Goal: Task Accomplishment & Management: Understand process/instructions

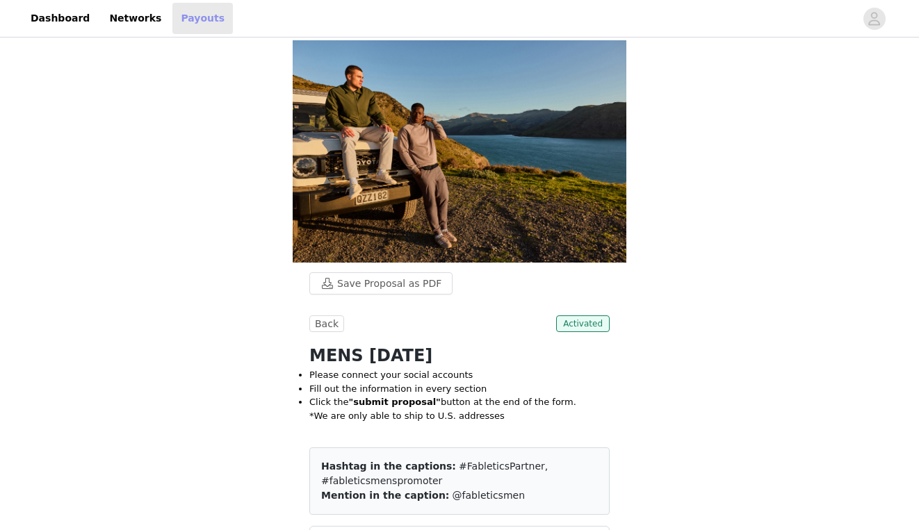
click at [190, 23] on link "Payouts" at bounding box center [202, 18] width 60 height 31
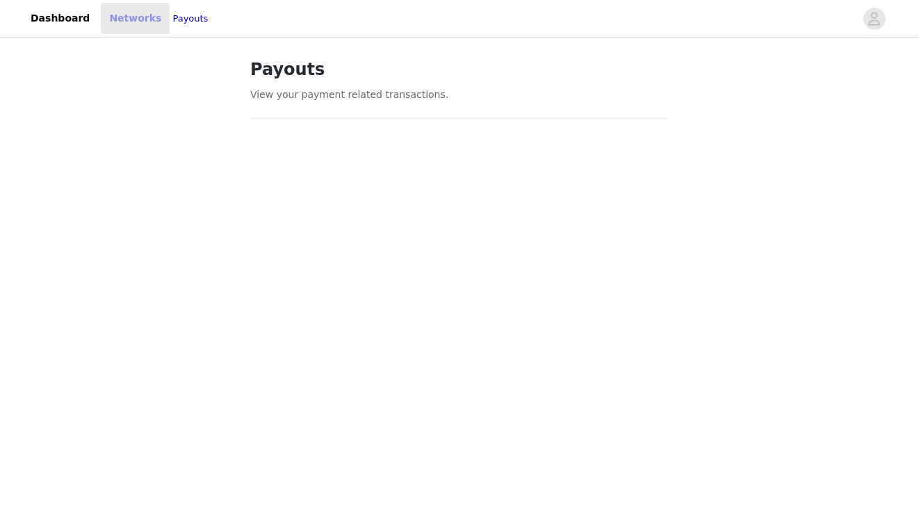
click at [140, 28] on link "Networks" at bounding box center [135, 18] width 69 height 31
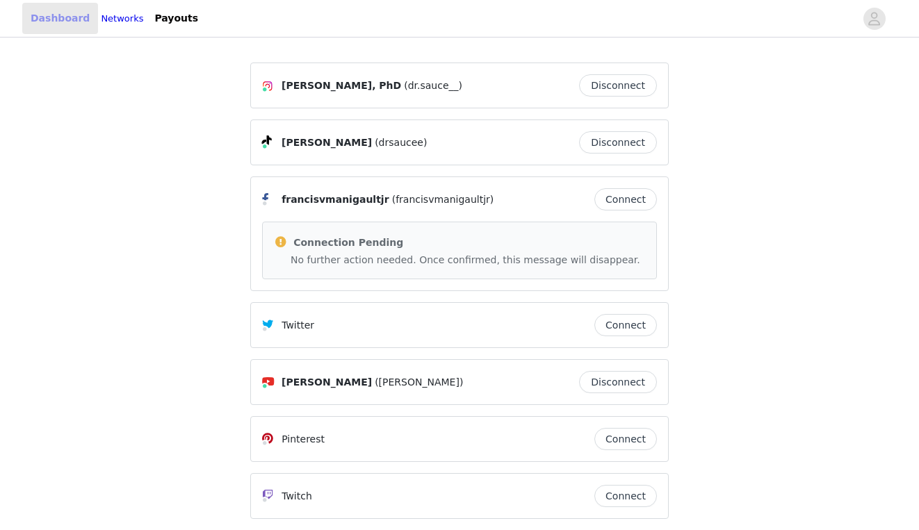
click at [75, 30] on link "Dashboard" at bounding box center [60, 18] width 76 height 31
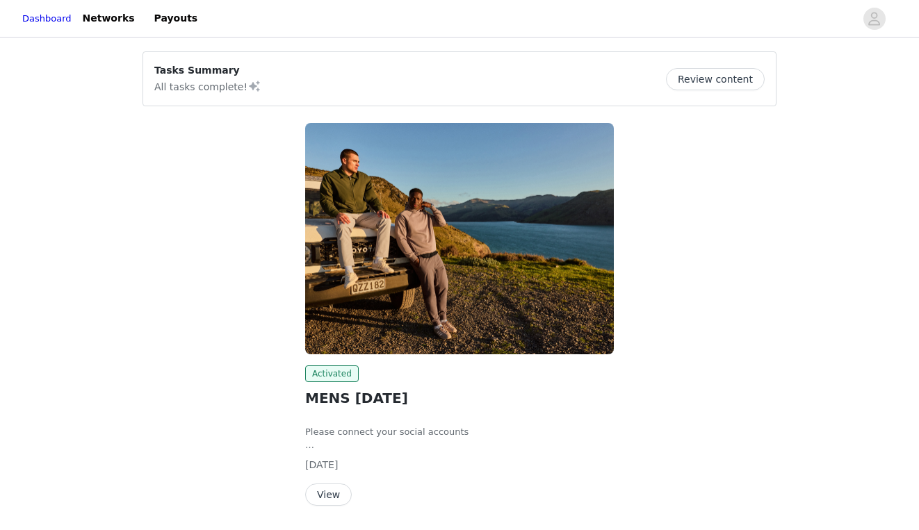
click at [687, 82] on button "Review content" at bounding box center [715, 79] width 99 height 22
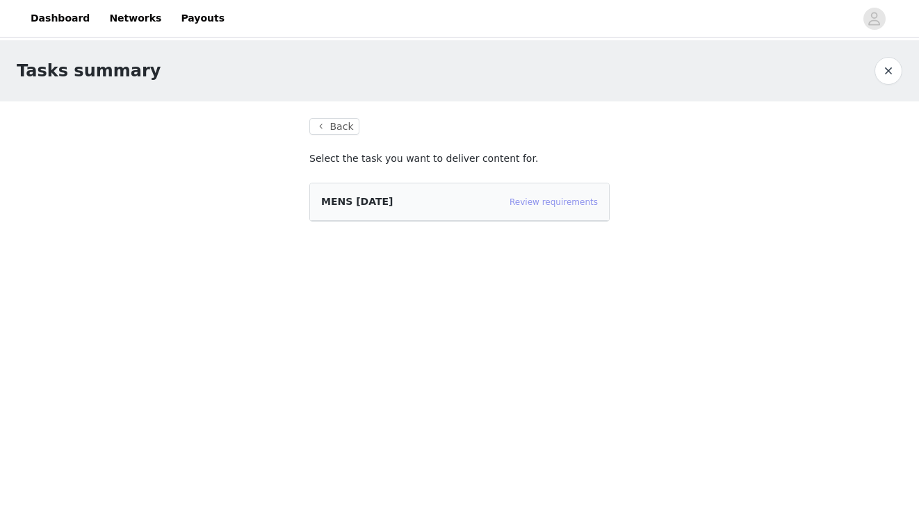
click at [541, 206] on link "Review requirements" at bounding box center [553, 202] width 88 height 10
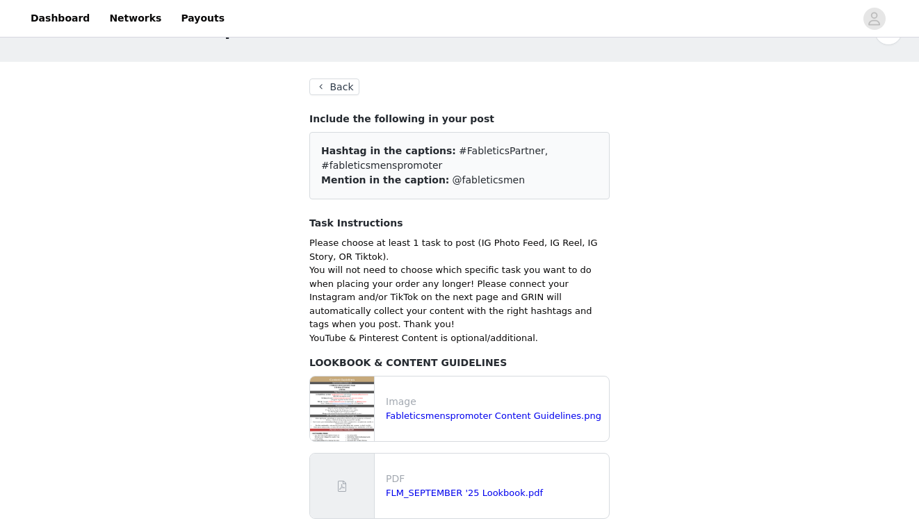
scroll to position [42, 0]
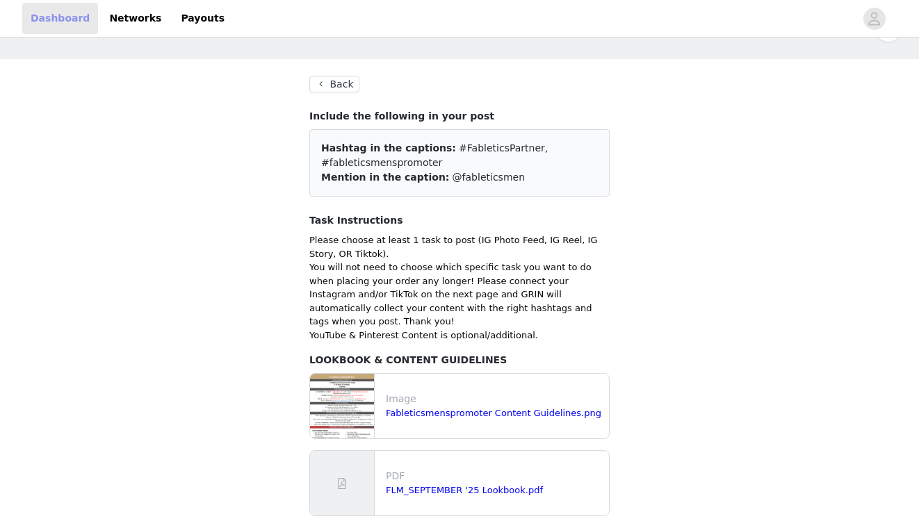
click at [64, 19] on link "Dashboard" at bounding box center [60, 18] width 76 height 31
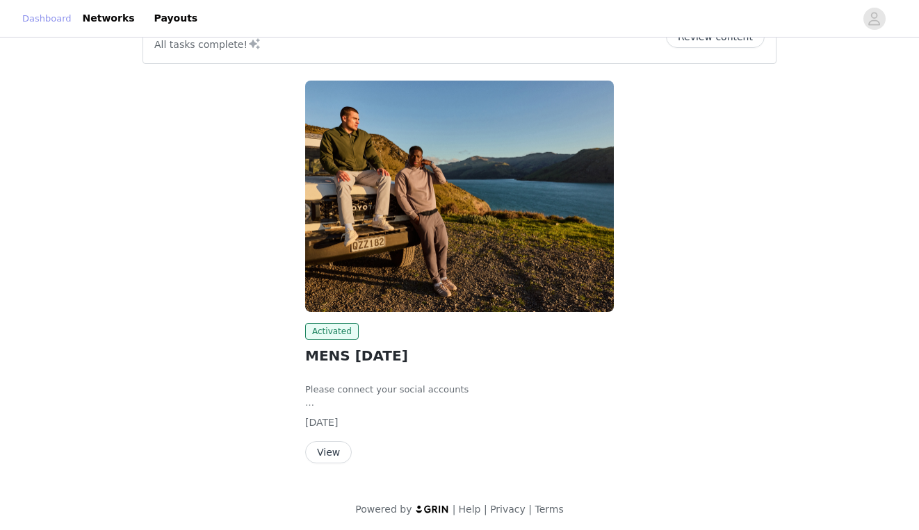
scroll to position [45, 0]
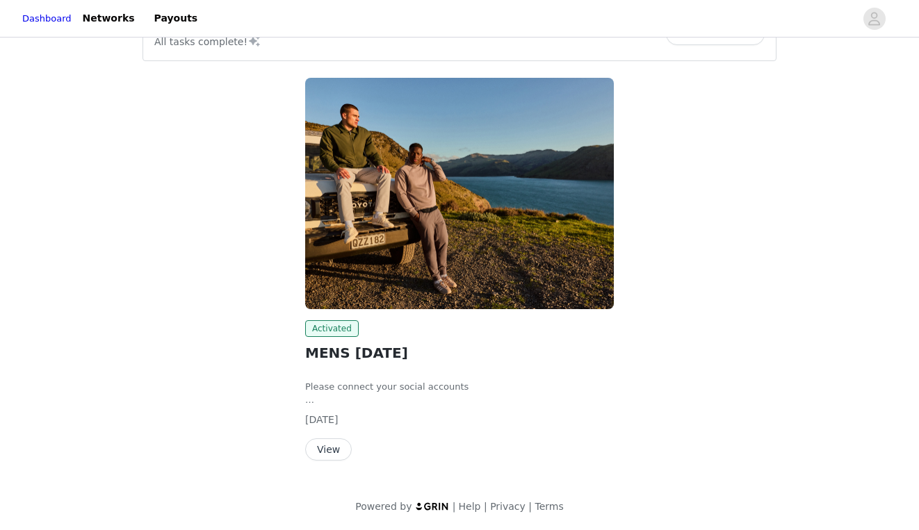
click at [320, 448] on button "View" at bounding box center [328, 450] width 47 height 22
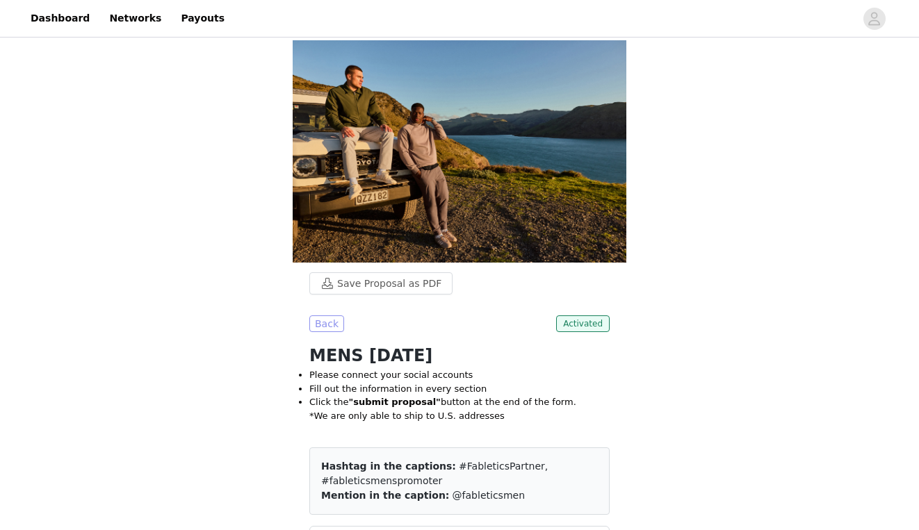
click at [328, 320] on button "Back" at bounding box center [326, 324] width 35 height 17
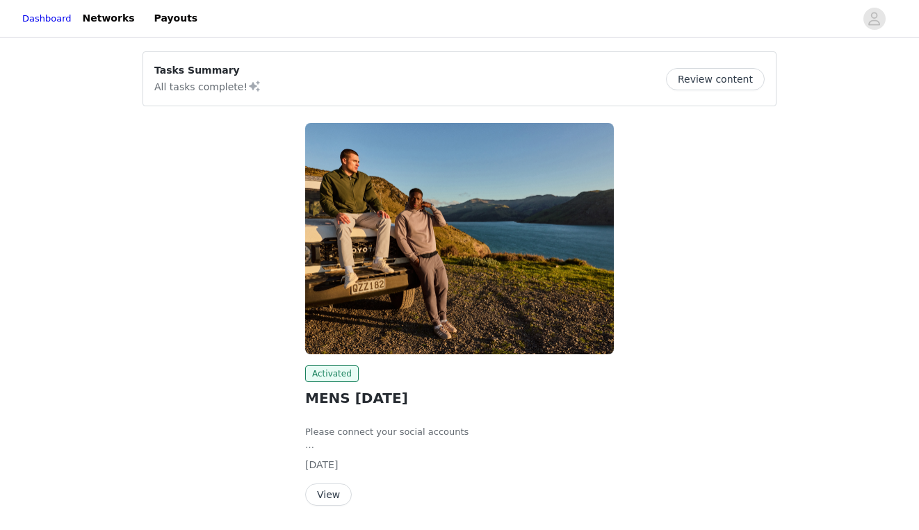
click at [325, 485] on button "View" at bounding box center [328, 495] width 47 height 22
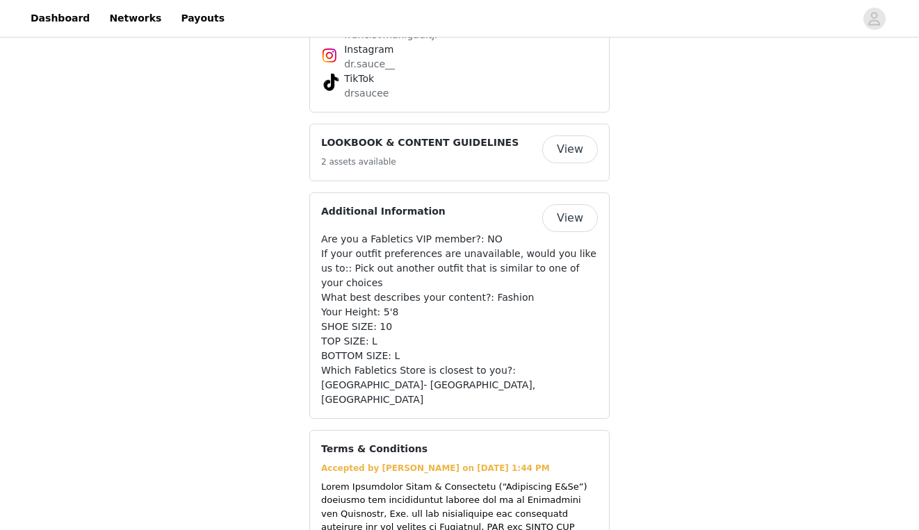
scroll to position [924, 0]
click at [571, 149] on button "View" at bounding box center [570, 149] width 56 height 28
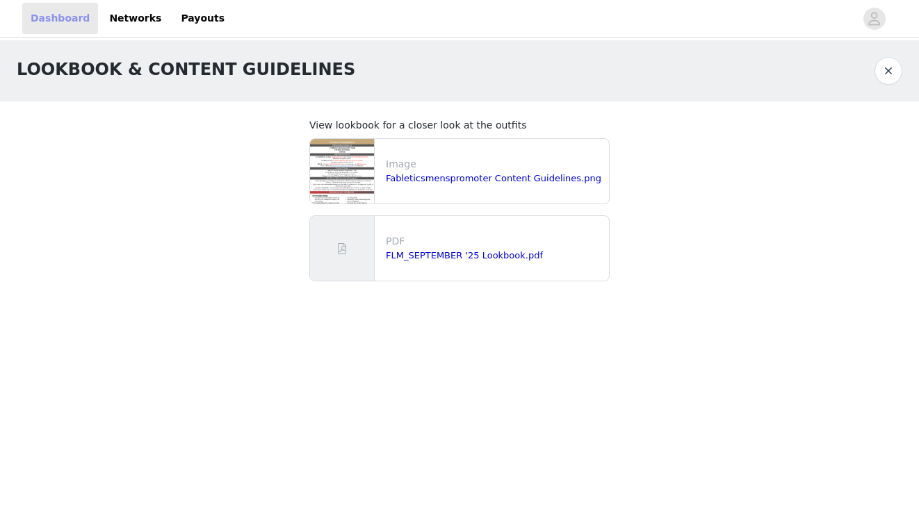
click at [69, 18] on link "Dashboard" at bounding box center [60, 18] width 76 height 31
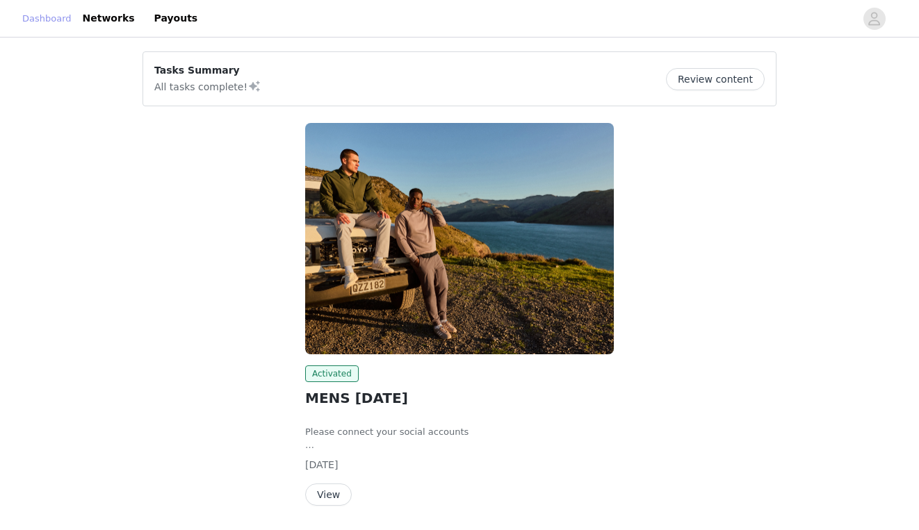
scroll to position [45, 0]
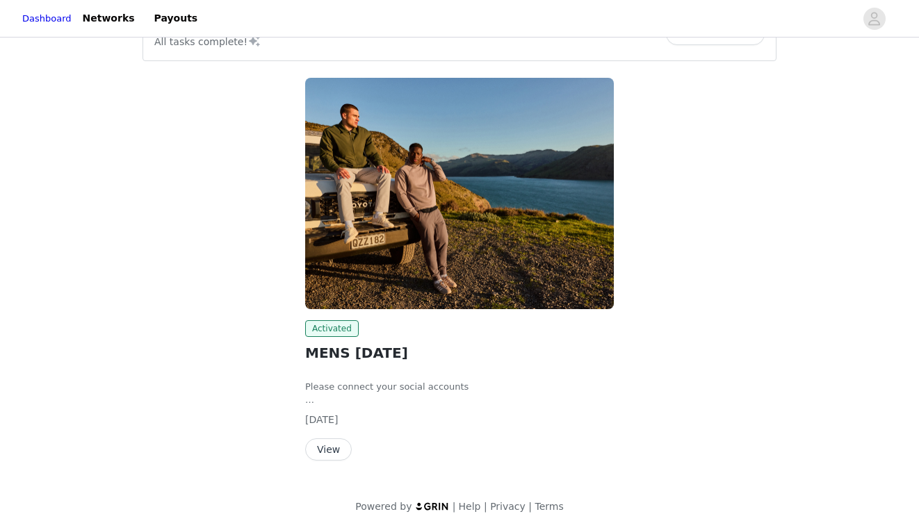
click at [324, 440] on button "View" at bounding box center [328, 450] width 47 height 22
